Goal: Find specific page/section: Find specific page/section

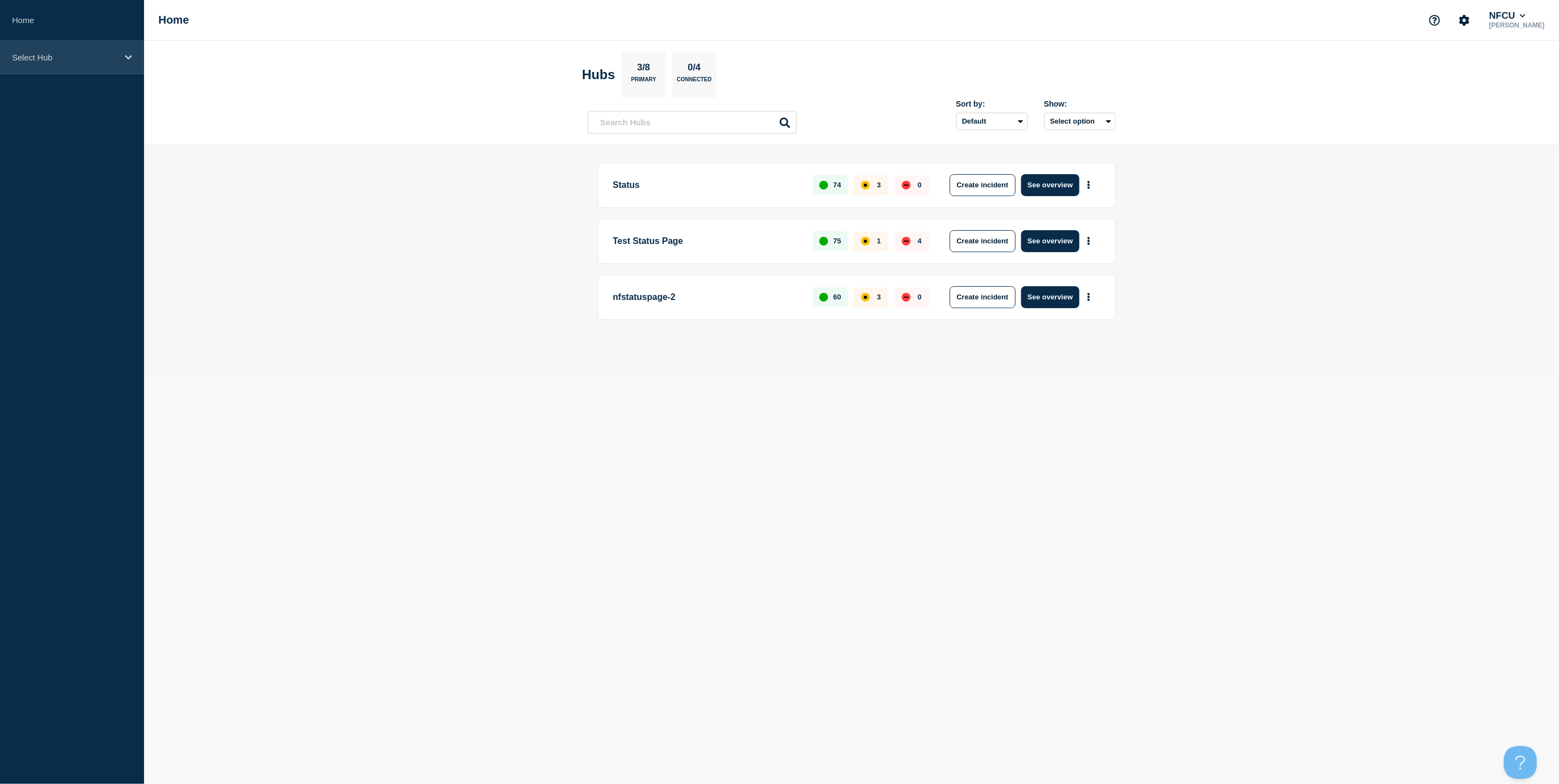
click at [73, 61] on p "Select Hub" at bounding box center [65, 58] width 106 height 9
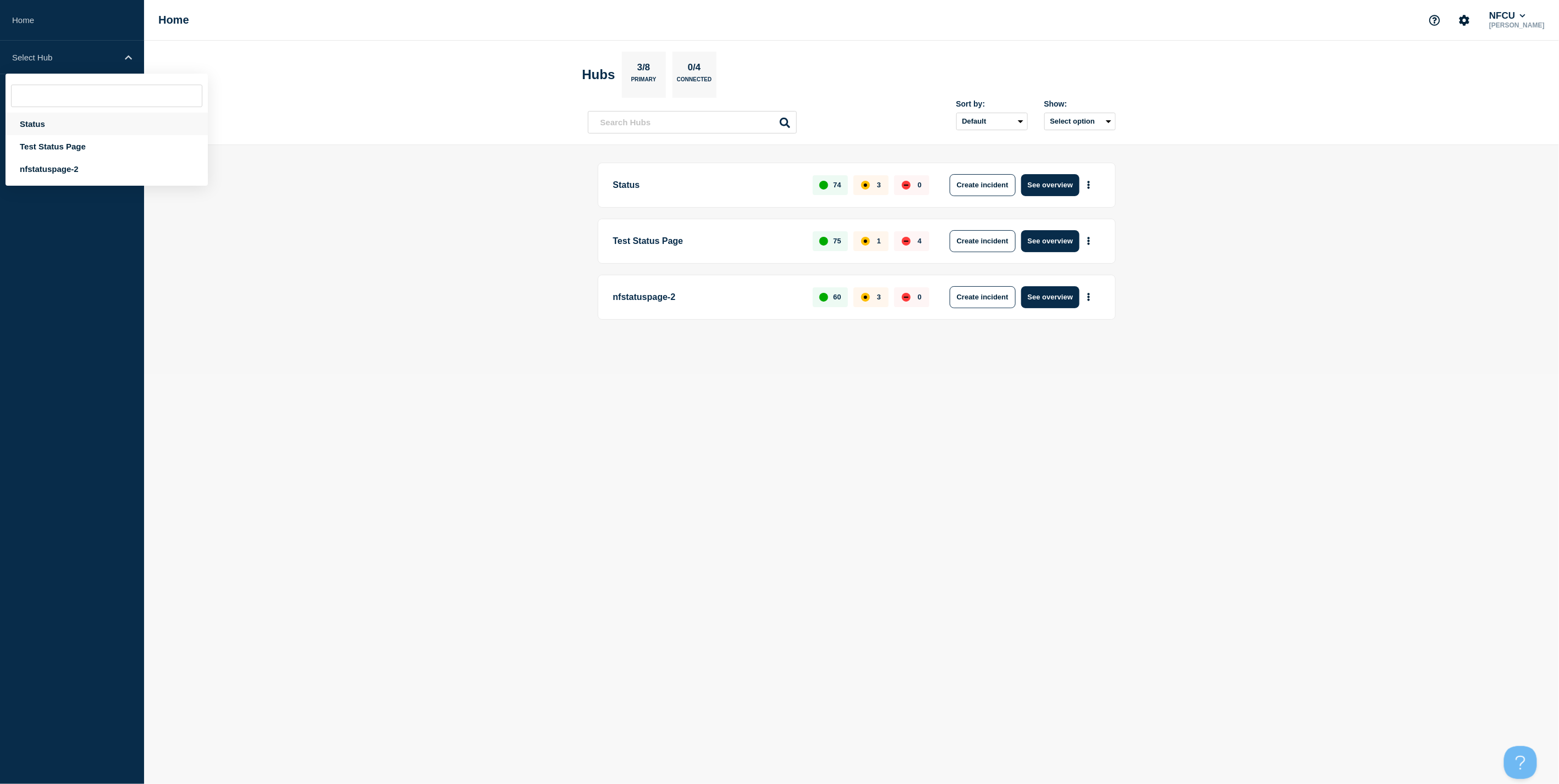
click at [53, 117] on div "Status" at bounding box center [107, 124] width 203 height 22
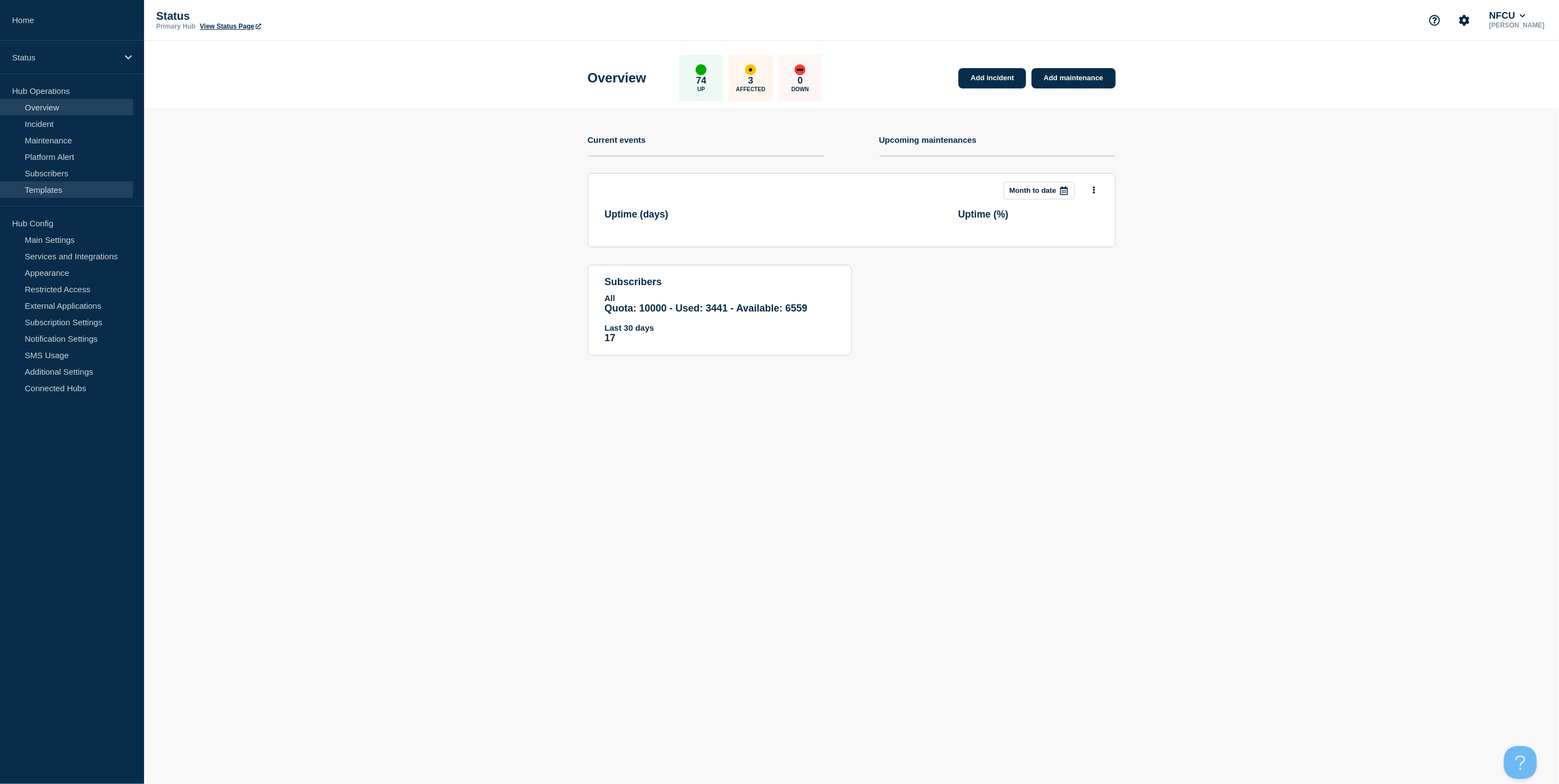
click at [39, 187] on link "Templates" at bounding box center [66, 189] width 133 height 16
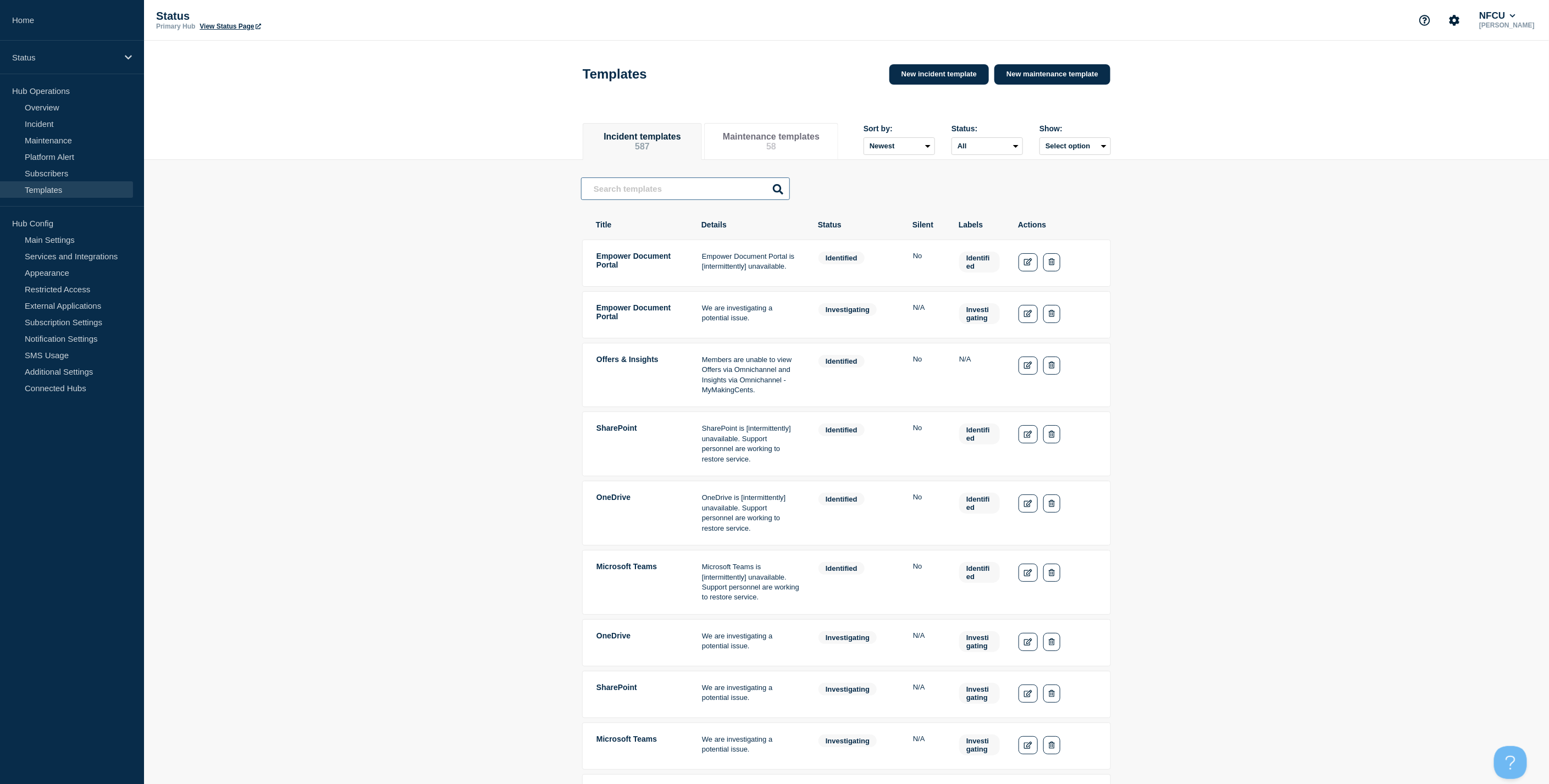
click at [703, 189] on input "text" at bounding box center [685, 188] width 209 height 22
click at [1098, 146] on button "Select option" at bounding box center [1075, 146] width 71 height 18
click at [1023, 146] on select "All Investigating Identified Monitoring Resolved" at bounding box center [987, 146] width 71 height 18
select select "3"
click at [968, 140] on select "All Investigating Identified Monitoring Resolved" at bounding box center [987, 146] width 71 height 18
